Goal: Task Accomplishment & Management: Manage account settings

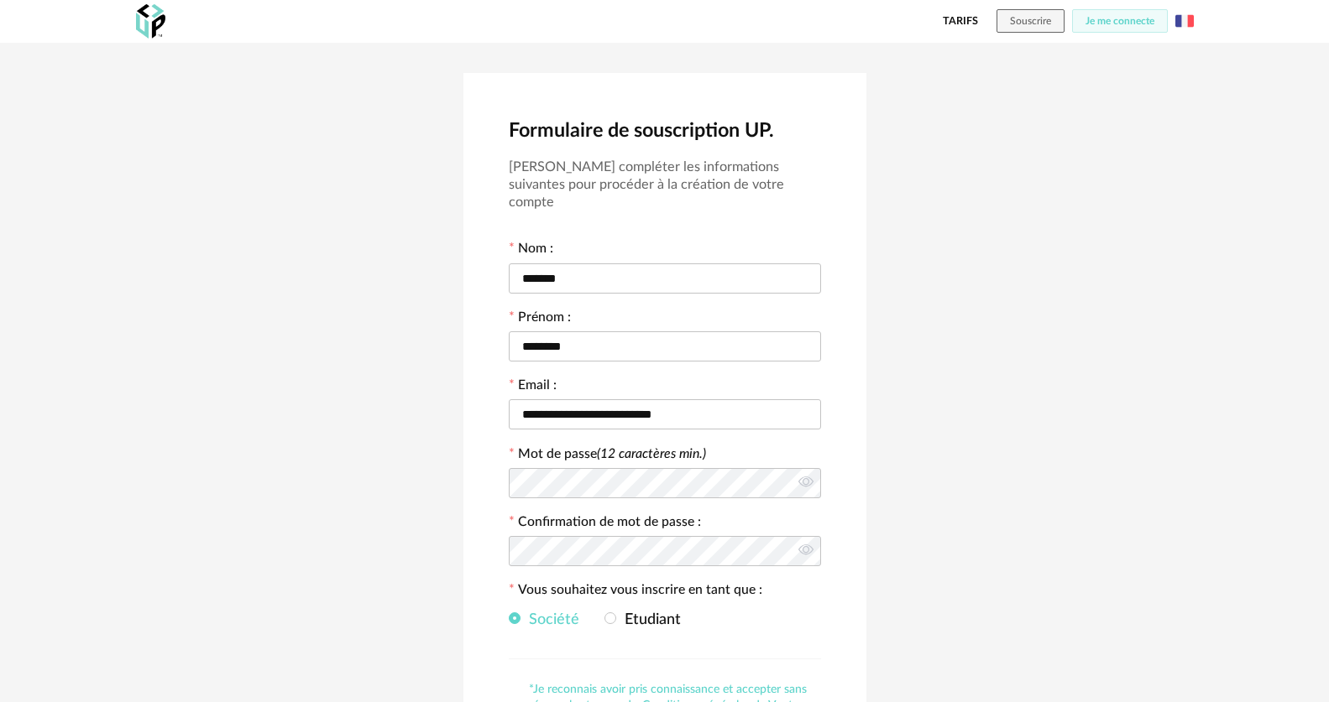
scroll to position [201, 0]
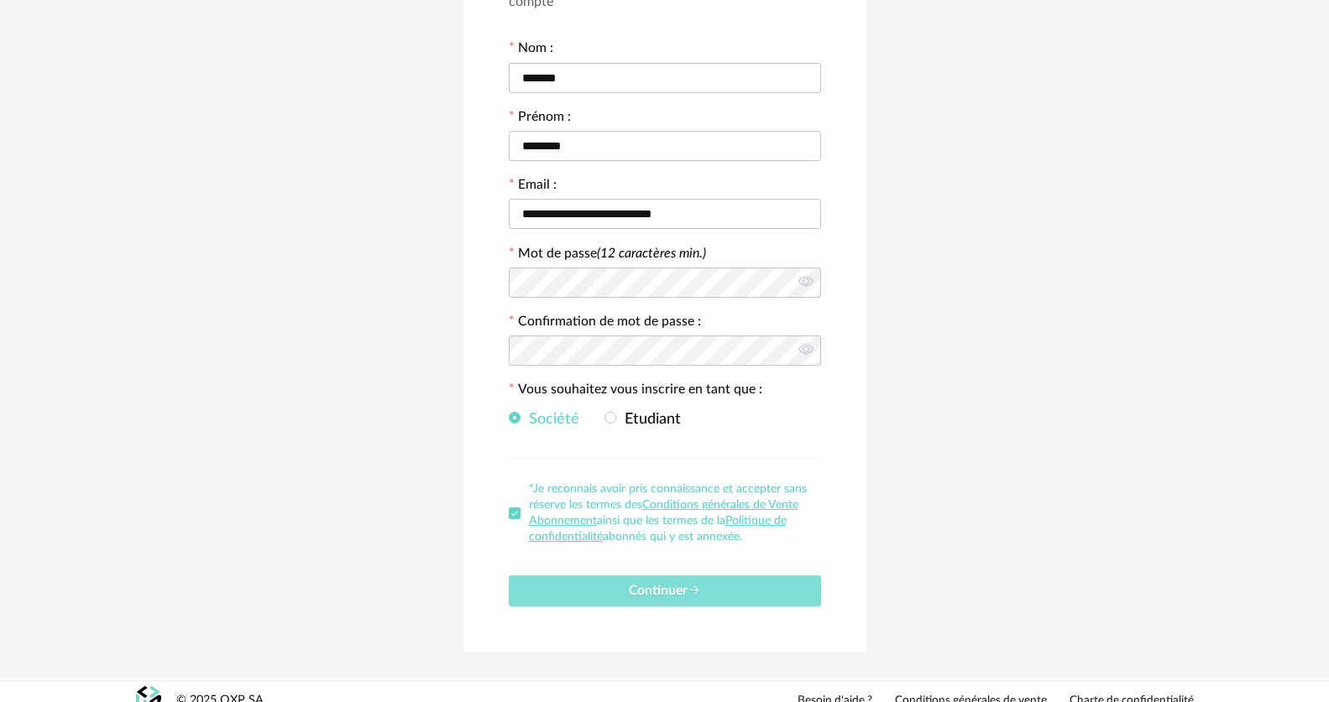
click at [766, 583] on button "Continuer" at bounding box center [665, 591] width 312 height 31
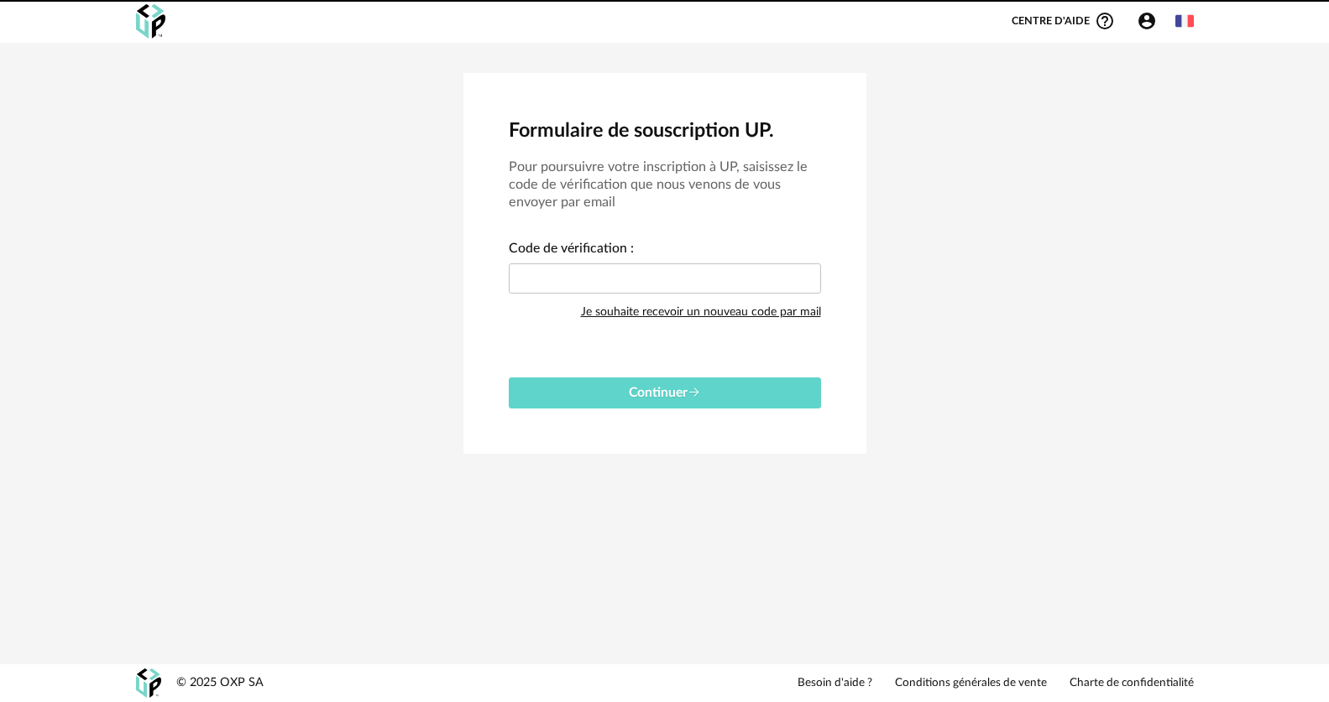
scroll to position [0, 0]
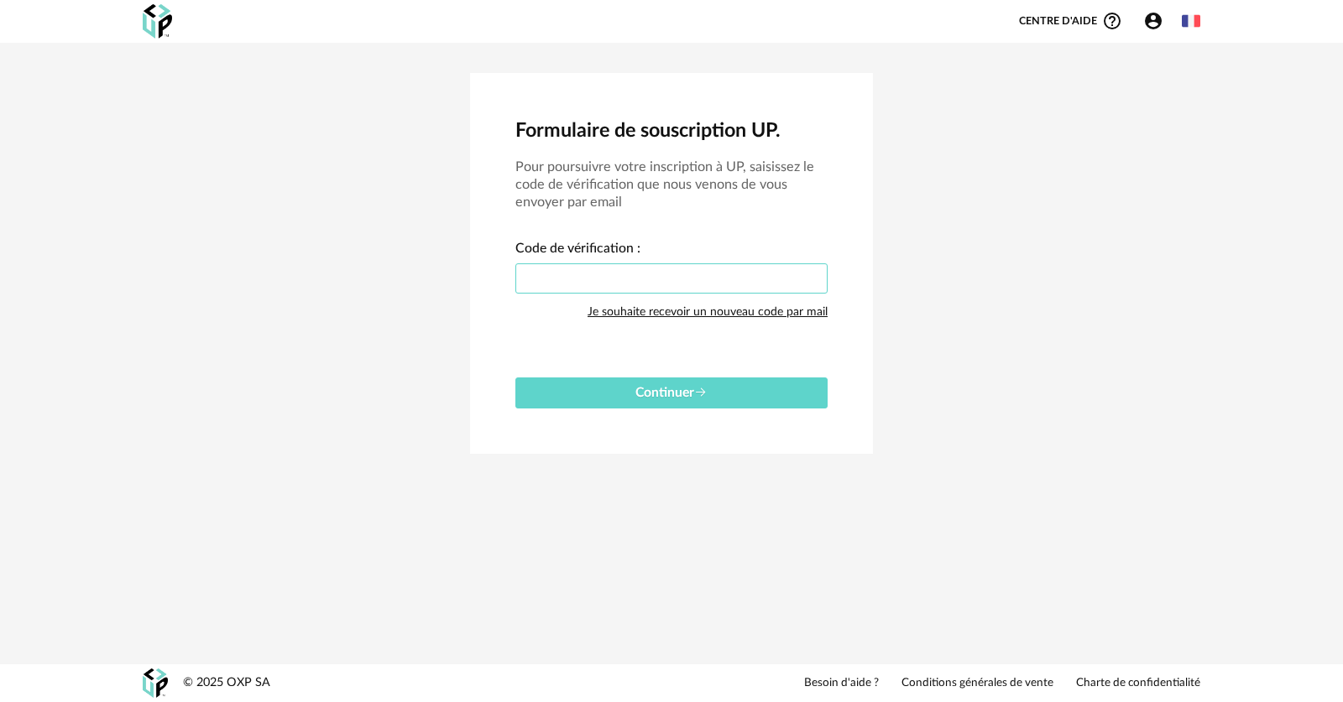
click at [668, 279] on input "text" at bounding box center [671, 279] width 312 height 30
type input "****"
click at [690, 405] on button "Continuer" at bounding box center [671, 393] width 312 height 31
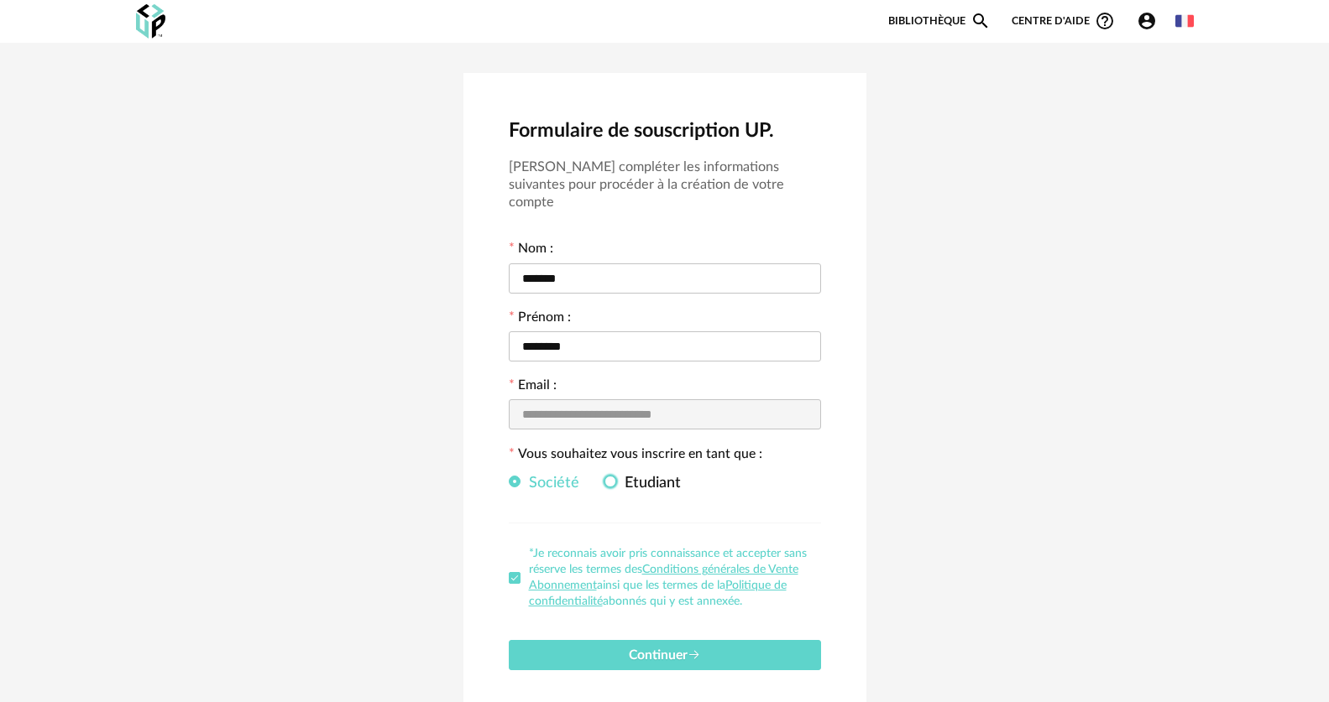
click at [608, 476] on span at bounding box center [610, 482] width 12 height 12
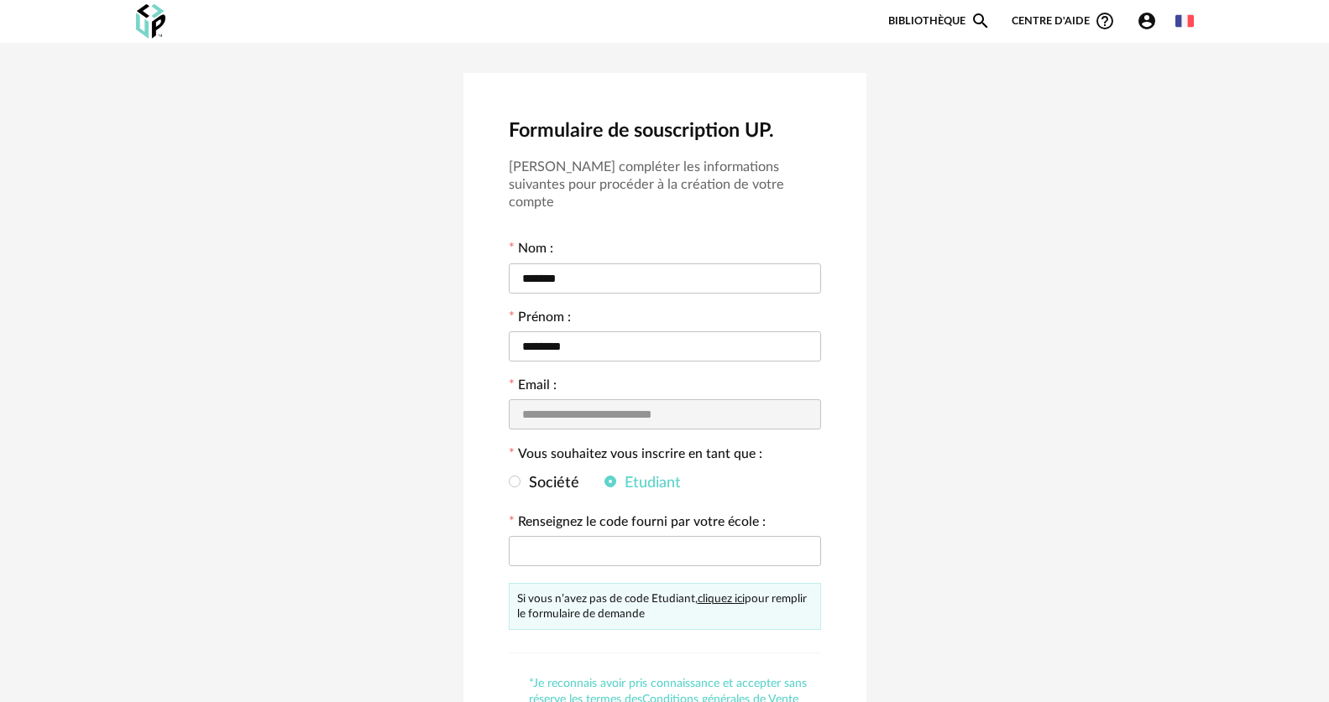
click at [713, 593] on link "cliquez ici" at bounding box center [720, 599] width 47 height 12
click at [1153, 16] on icon "Account Circle icon" at bounding box center [1146, 21] width 20 height 20
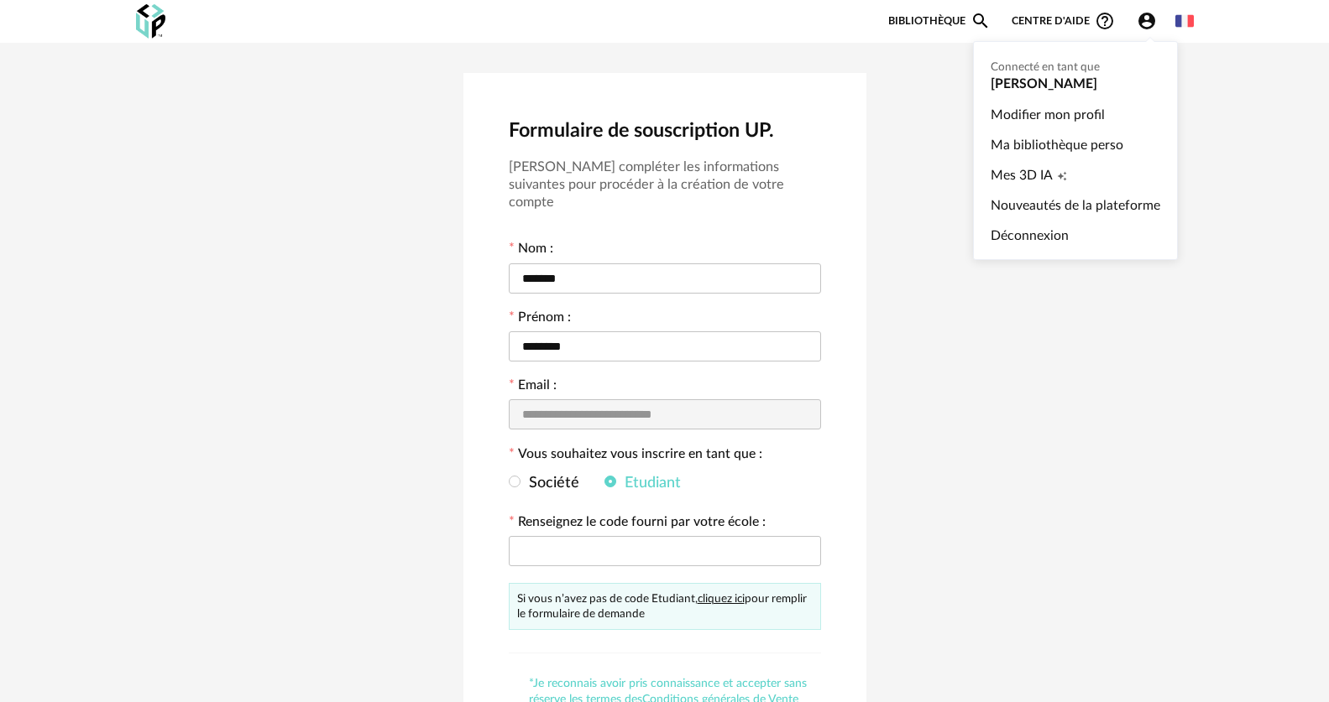
click at [1081, 82] on ul "Connecté en tant que [PERSON_NAME] Modifier mon profil Ma bibliothèque perso Me…" at bounding box center [1075, 150] width 205 height 219
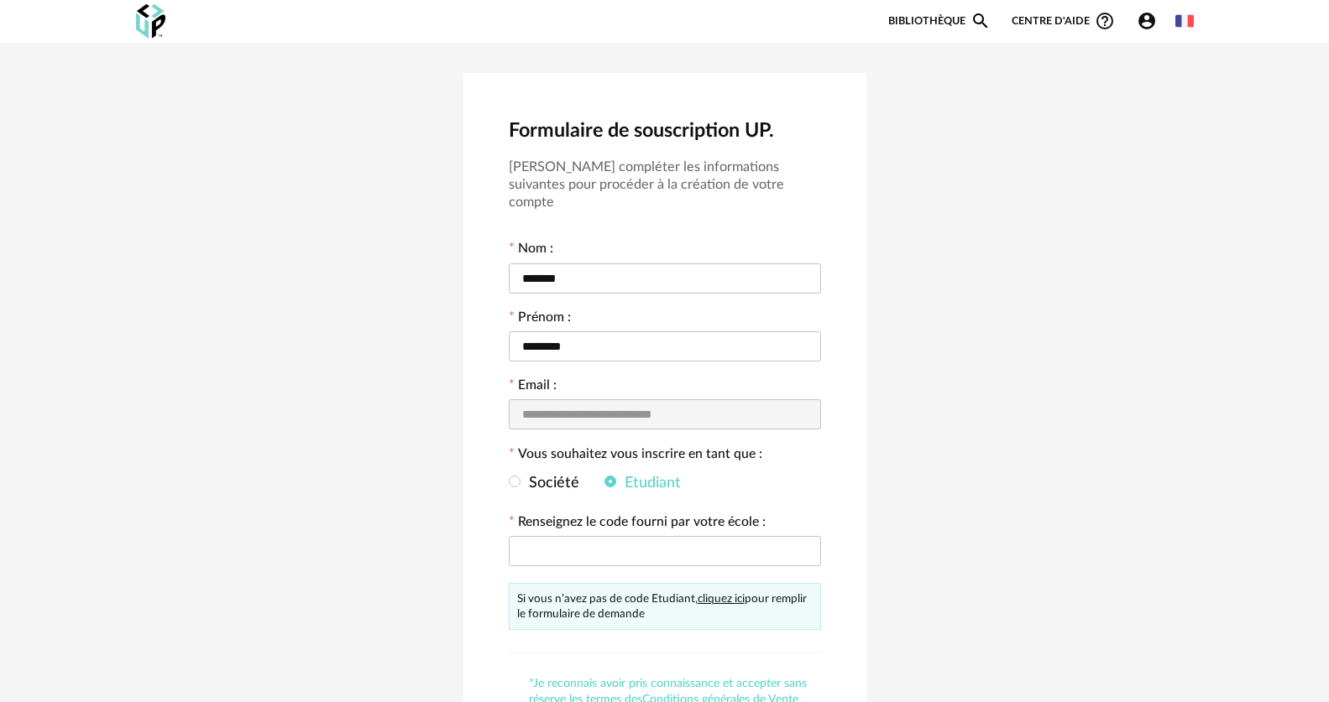
click at [966, 21] on link "Bibliothèque Magnify icon" at bounding box center [939, 21] width 102 height 20
click at [974, 16] on icon "Magnify icon" at bounding box center [980, 21] width 20 height 20
click at [981, 19] on icon "Magnify icon" at bounding box center [980, 21] width 20 height 20
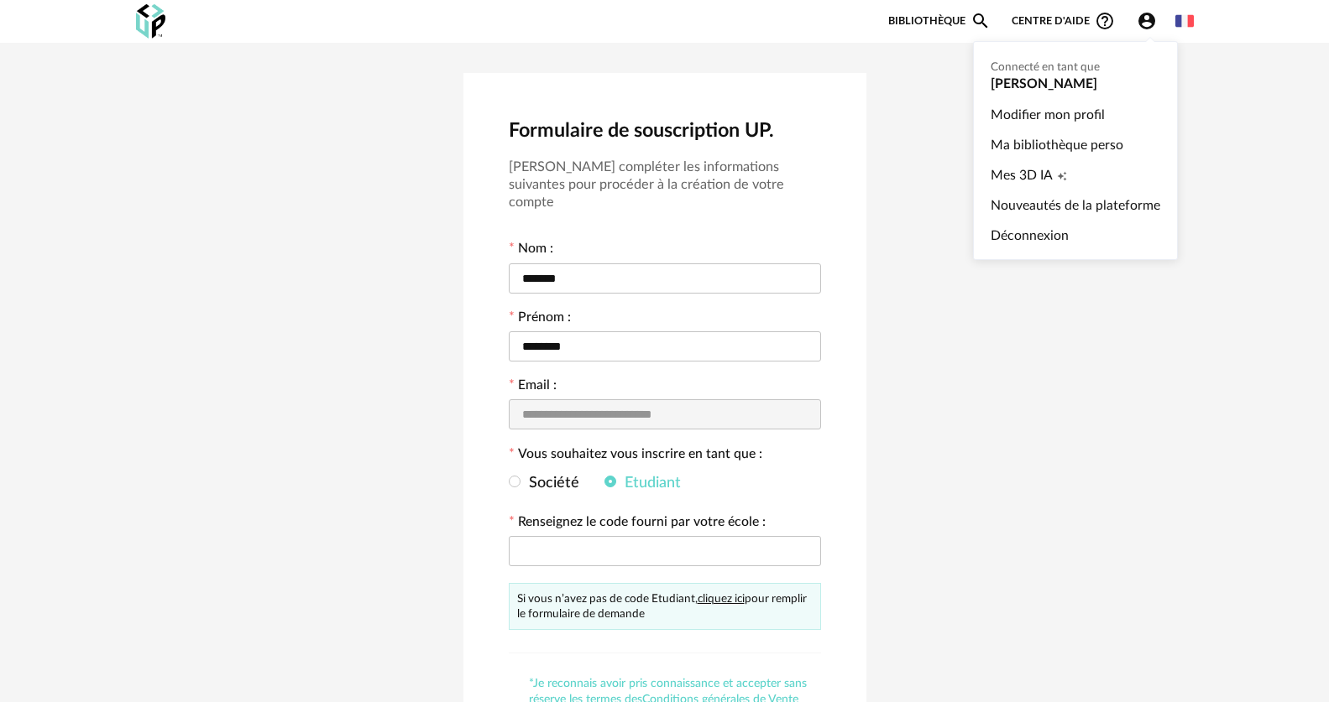
click at [1146, 18] on icon "Account Circle icon" at bounding box center [1146, 21] width 20 height 20
click at [1044, 112] on link "Modifier mon profil" at bounding box center [1075, 115] width 170 height 30
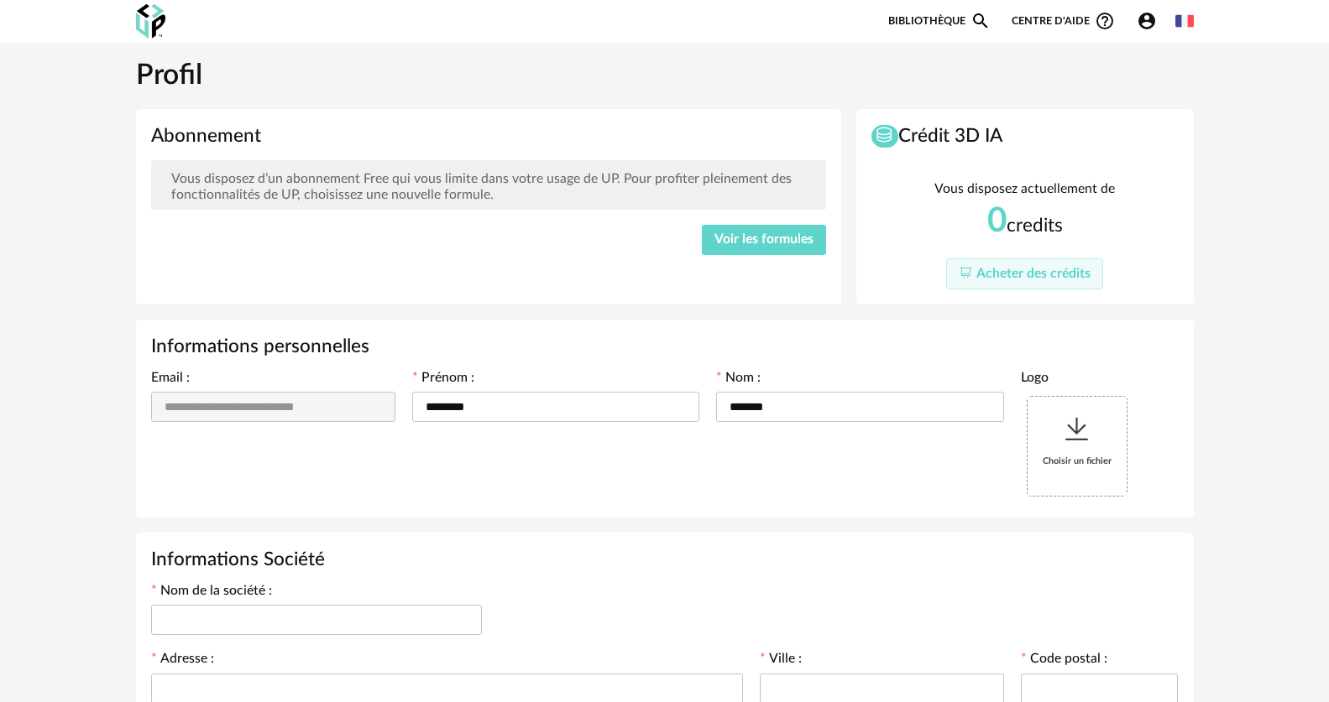
click at [767, 243] on span "Voir les formules" at bounding box center [763, 238] width 99 height 13
